Goal: Task Accomplishment & Management: Use online tool/utility

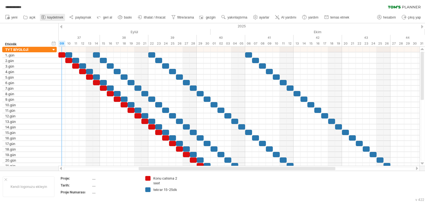
click at [56, 18] on font "kaydetmek" at bounding box center [55, 17] width 16 height 4
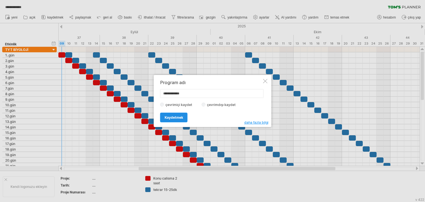
click at [181, 116] on font "Kaydetmek" at bounding box center [174, 117] width 19 height 4
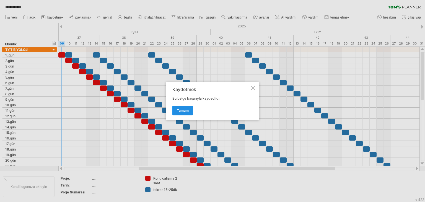
click at [184, 109] on font "Tamam" at bounding box center [183, 110] width 12 height 4
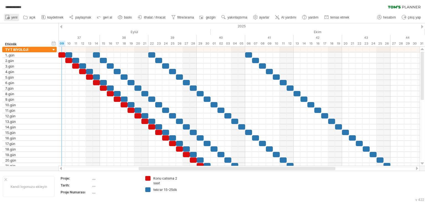
click at [15, 15] on link "yeni" at bounding box center [11, 17] width 15 height 7
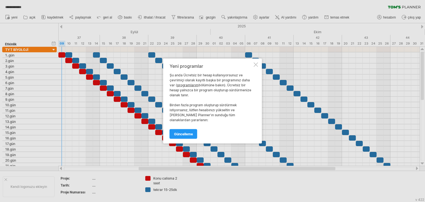
click at [254, 67] on div at bounding box center [256, 65] width 4 height 4
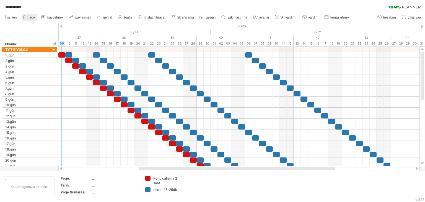
click at [31, 18] on font "açık" at bounding box center [32, 17] width 6 height 4
type input "**********"
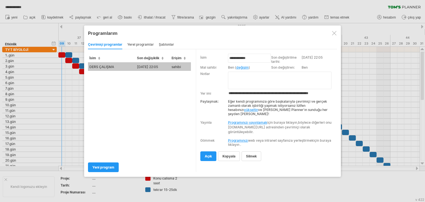
click at [335, 32] on div at bounding box center [334, 33] width 4 height 4
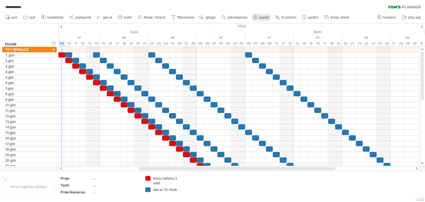
click at [259, 17] on link "ayarlar" at bounding box center [261, 17] width 19 height 7
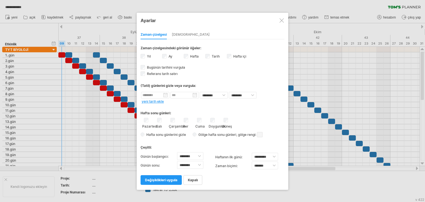
click at [171, 35] on div "Zaman çizelgesi [GEOGRAPHIC_DATA]" at bounding box center [212, 33] width 144 height 12
click at [174, 35] on font "[DEMOGRAPHIC_DATA]" at bounding box center [191, 34] width 38 height 4
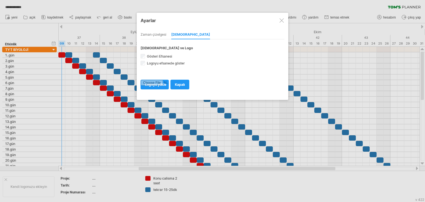
click at [165, 35] on font "Zaman çizelgesi" at bounding box center [153, 34] width 26 height 4
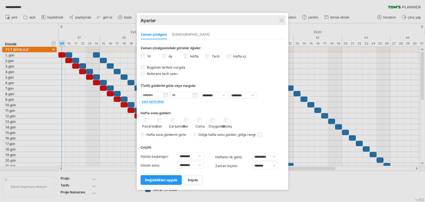
click at [280, 23] on div "Ayarlar" at bounding box center [212, 20] width 144 height 10
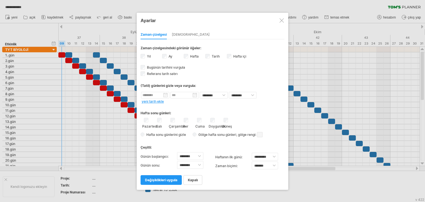
click at [279, 21] on div at bounding box center [281, 20] width 4 height 4
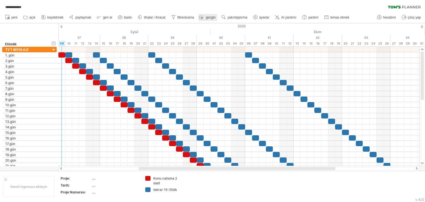
click at [212, 17] on font "gezgin" at bounding box center [211, 17] width 10 height 4
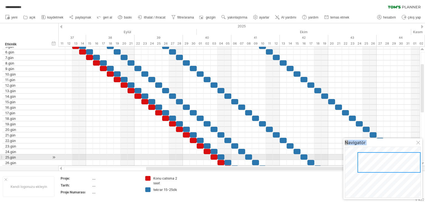
drag, startPoint x: 396, startPoint y: 160, endPoint x: 422, endPoint y: 169, distance: 27.5
click at [422, 169] on body "**********" at bounding box center [212, 101] width 425 height 203
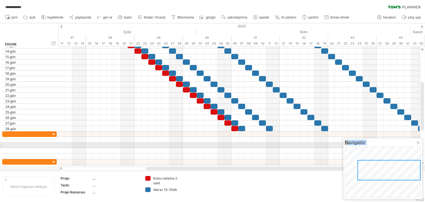
click at [418, 144] on div at bounding box center [418, 143] width 4 height 4
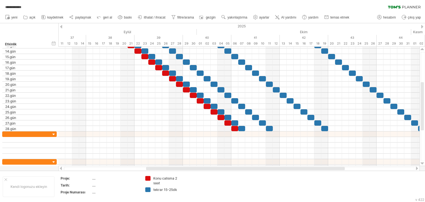
click at [127, 20] on link "baskı" at bounding box center [124, 17] width 17 height 7
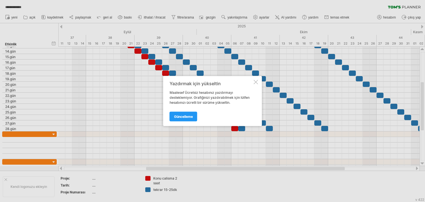
click at [258, 84] on div "Yazdırmak için yükseltin Maalesef Ücretsiz hesabınız yazdırmayı desteklemiyor. …" at bounding box center [212, 101] width 99 height 50
click at [254, 81] on div at bounding box center [256, 82] width 4 height 4
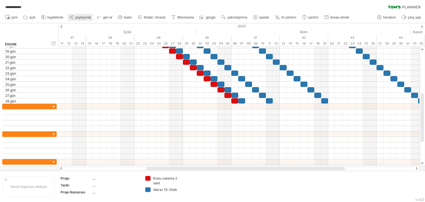
click at [78, 18] on font "paylaşmak" at bounding box center [83, 17] width 16 height 4
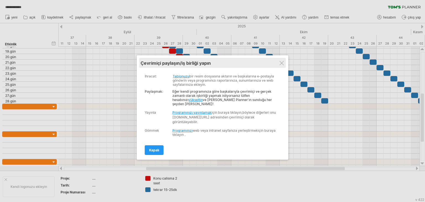
click at [277, 66] on div "Programlarım çevrimiçi paylaşın/iş birliği yapın" at bounding box center [212, 63] width 144 height 10
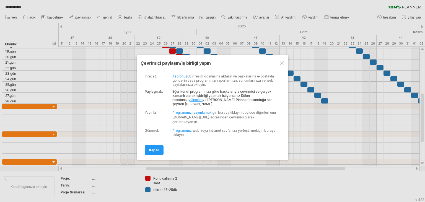
click at [281, 65] on div at bounding box center [281, 63] width 4 height 4
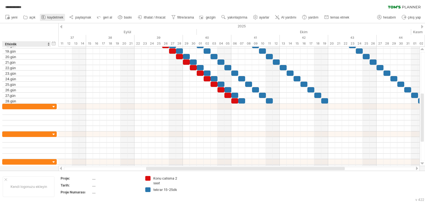
click at [46, 21] on link "kaydetmek" at bounding box center [52, 17] width 25 height 7
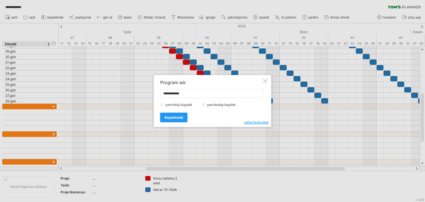
click at [205, 104] on label "çevrimdışı kaydet" at bounding box center [222, 105] width 35 height 4
click at [181, 120] on link "Kaydetmek" at bounding box center [173, 118] width 27 height 10
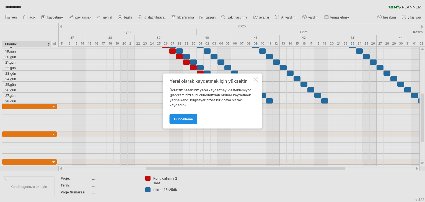
click at [190, 117] on font "Güncelleme" at bounding box center [183, 119] width 19 height 4
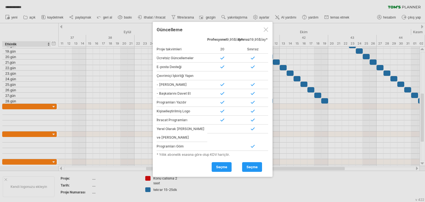
click at [265, 30] on div at bounding box center [266, 29] width 4 height 4
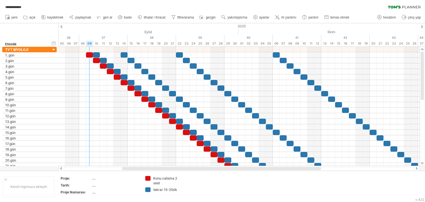
drag, startPoint x: 235, startPoint y: 169, endPoint x: 215, endPoint y: 166, distance: 20.4
click at [215, 166] on div at bounding box center [238, 169] width 361 height 6
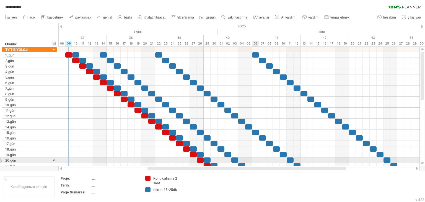
drag, startPoint x: 176, startPoint y: 173, endPoint x: 252, endPoint y: 163, distance: 76.8
click at [252, 163] on div "**********" at bounding box center [212, 101] width 425 height 202
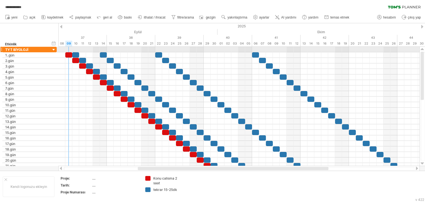
drag, startPoint x: 68, startPoint y: 49, endPoint x: 72, endPoint y: 49, distance: 3.9
click at [72, 49] on div at bounding box center [238, 50] width 361 height 6
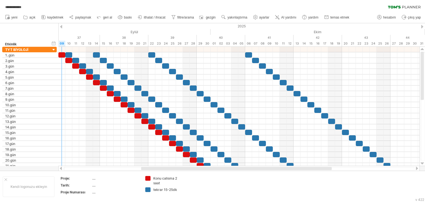
click at [185, 170] on div at bounding box center [236, 168] width 191 height 3
